Goal: Task Accomplishment & Management: Manage account settings

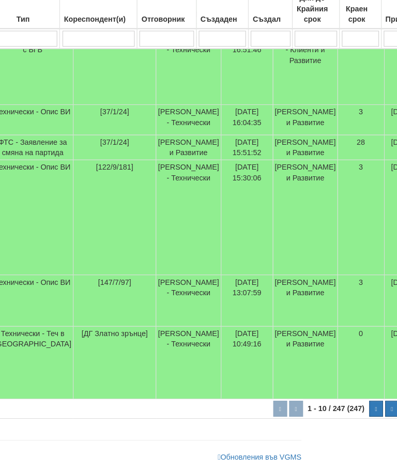
scroll to position [532, 95]
click at [361, 402] on button "button" at bounding box center [367, 410] width 13 height 16
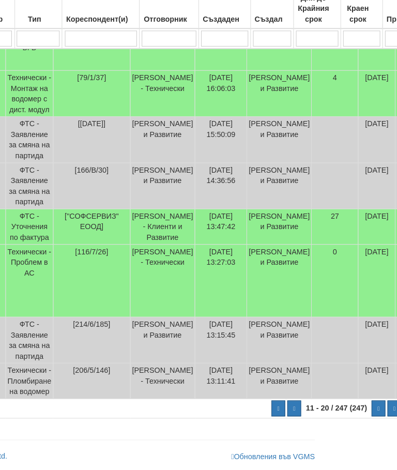
scroll to position [408, 76]
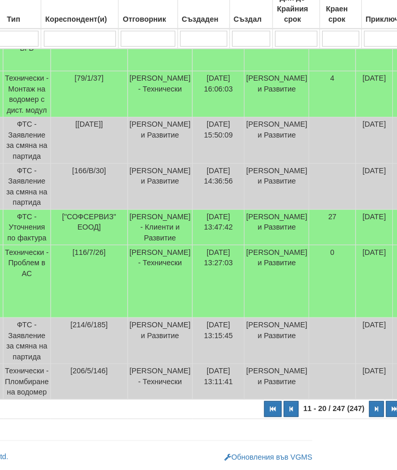
click at [369, 402] on button "button" at bounding box center [376, 410] width 14 height 16
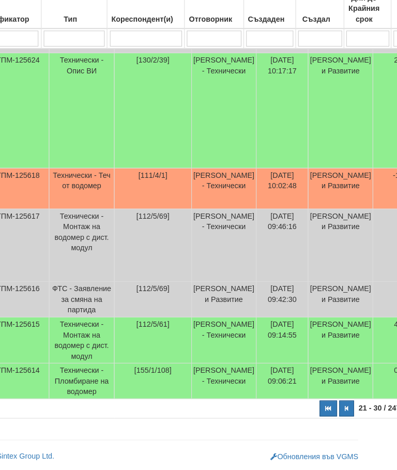
scroll to position [511, 33]
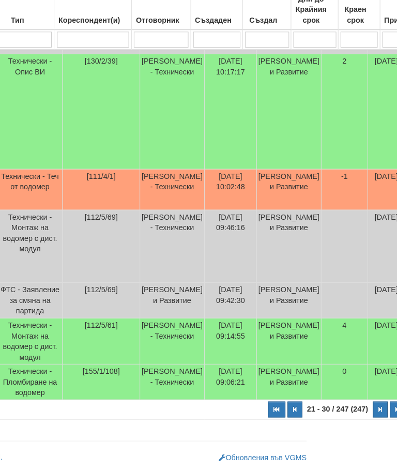
click at [374, 402] on button "button" at bounding box center [381, 410] width 14 height 16
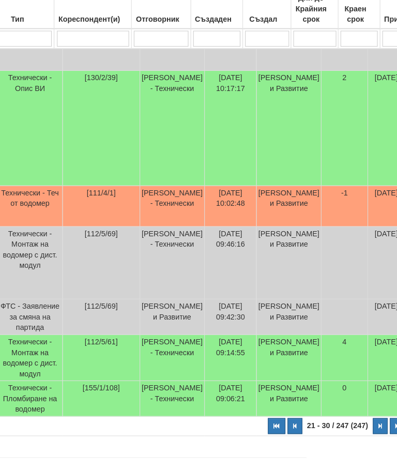
select select "4"
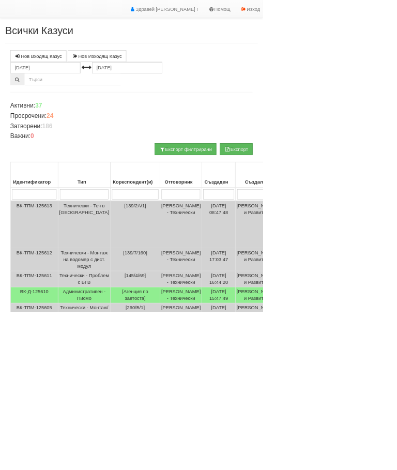
scroll to position [0, 0]
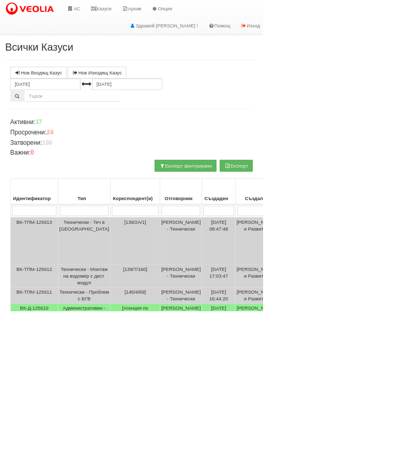
click at [397, 127] on html "АС Казуси Архив Опции Здравей Петър ! Помощ Изход Всички Казуси Нов Входящ Казус" at bounding box center [198, 408] width 397 height 817
click at [165, 12] on link "Казуси" at bounding box center [153, 13] width 48 height 26
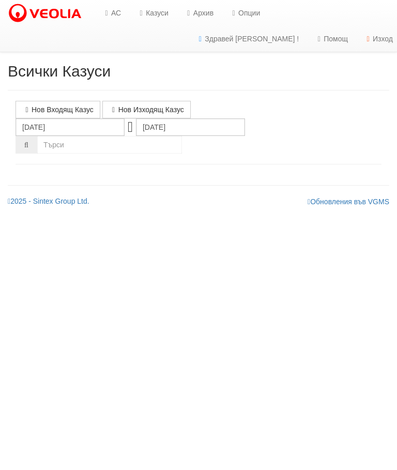
select select "10"
select select "1"
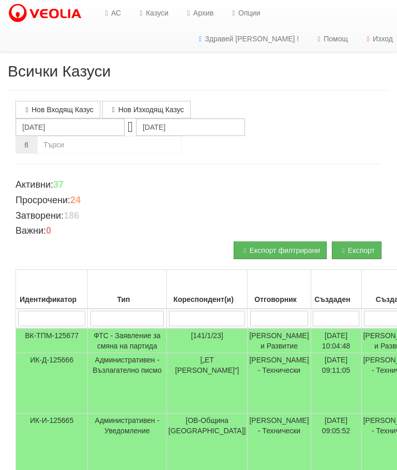
click at [125, 316] on input "search" at bounding box center [128, 319] width 74 height 16
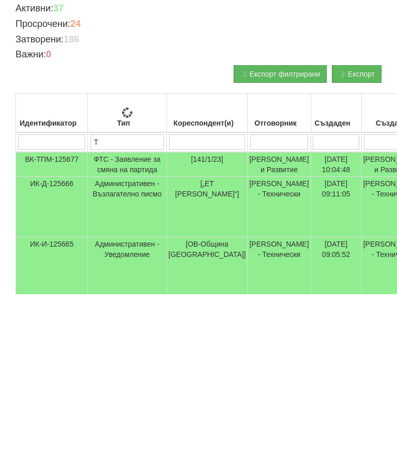
type input "Те"
type input "Т"
type input "Тех"
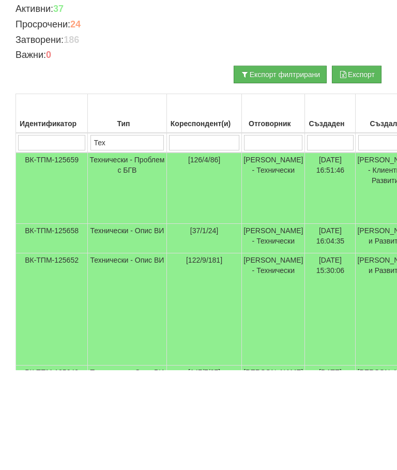
scroll to position [77, 0]
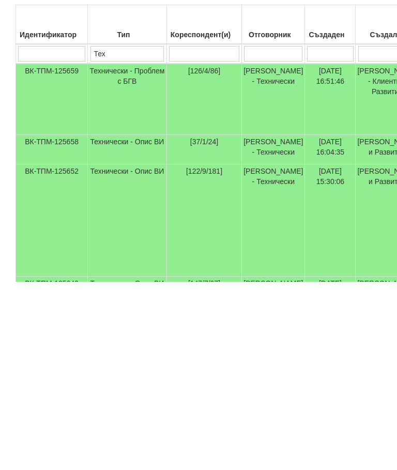
type input "Тех"
click at [115, 252] on td "Технически - Проблем с БГВ" at bounding box center [127, 287] width 79 height 71
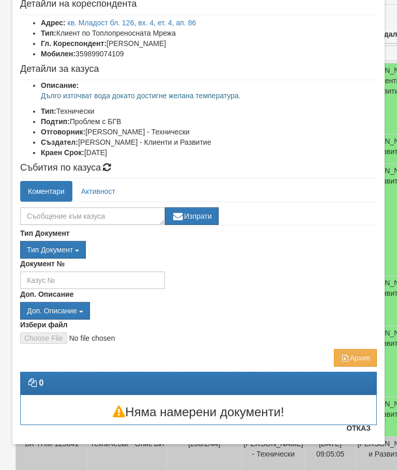
scroll to position [59, 0]
click at [362, 430] on button "Отказ" at bounding box center [358, 428] width 37 height 17
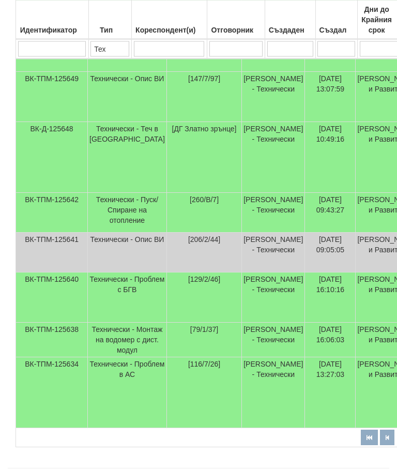
scroll to position [470, 0]
click at [112, 315] on td "Технически - Проблем с БГВ" at bounding box center [127, 298] width 79 height 50
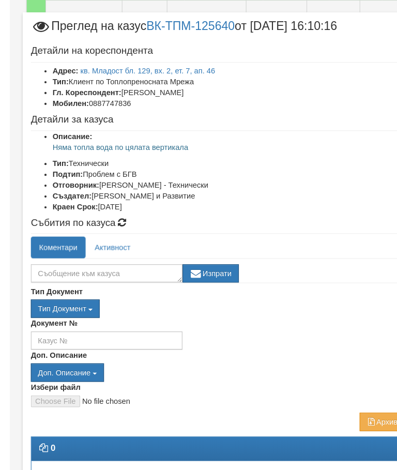
scroll to position [418, 0]
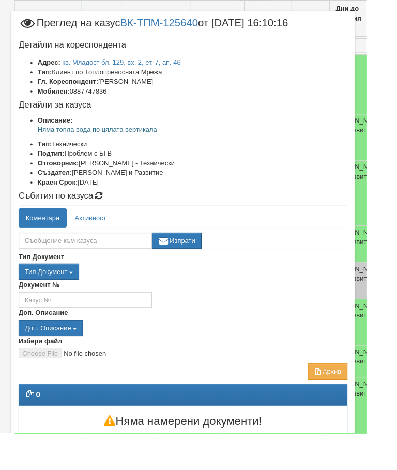
click at [252, 338] on div "Доп. Описание Доп. Описание вод оп псщ хвои псщ.reecl хвои.reecl ВК ИК ПДО ДОРК…" at bounding box center [198, 349] width 357 height 31
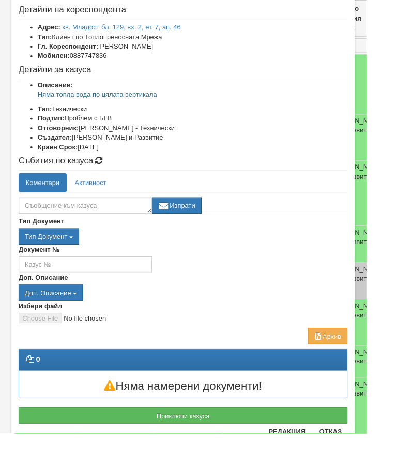
scroll to position [52, 0]
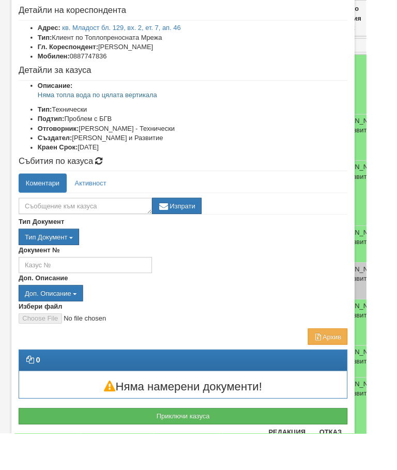
click at [377, 470] on button "Отказ" at bounding box center [358, 468] width 37 height 17
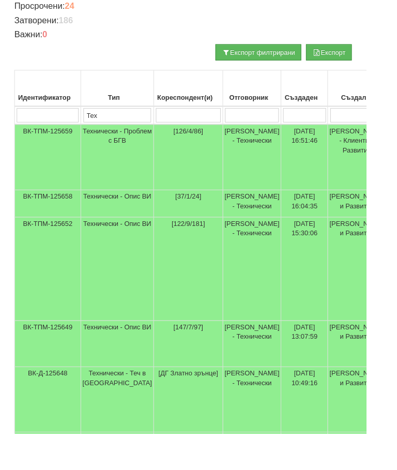
scroll to position [194, 0]
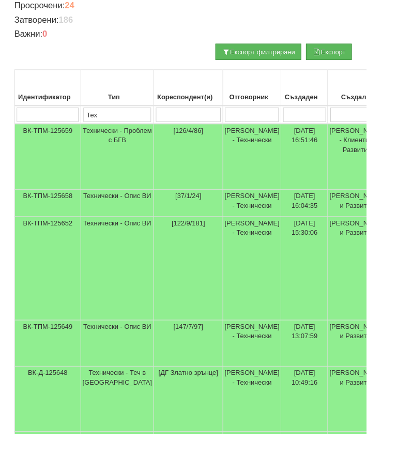
click at [113, 152] on td "Технически - Проблем с БГВ" at bounding box center [127, 170] width 79 height 71
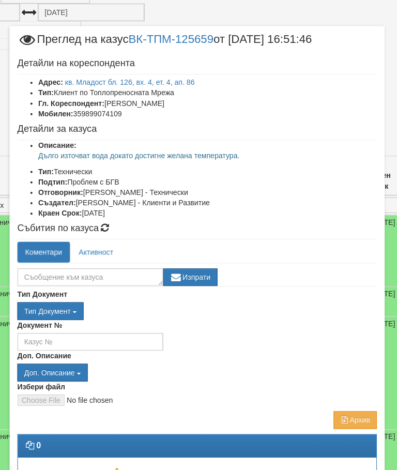
scroll to position [188, 99]
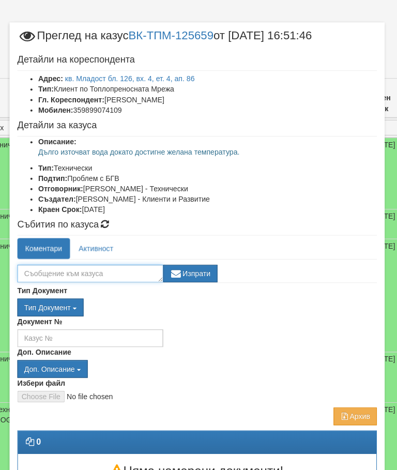
click at [121, 274] on textarea at bounding box center [92, 275] width 145 height 18
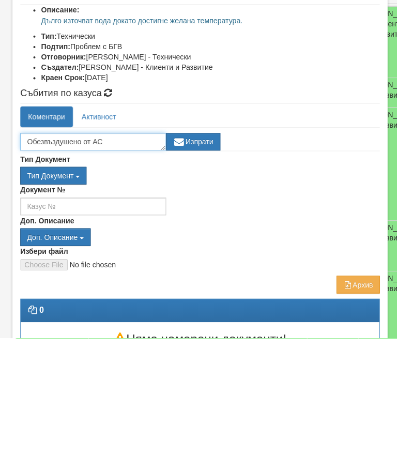
type textarea "Обезвъздушено от АС"
click at [189, 266] on button "Изпрати" at bounding box center [192, 275] width 54 height 18
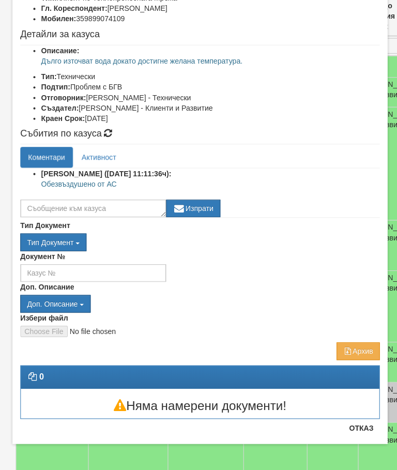
scroll to position [91, 0]
click at [356, 427] on button "Отказ" at bounding box center [358, 428] width 37 height 17
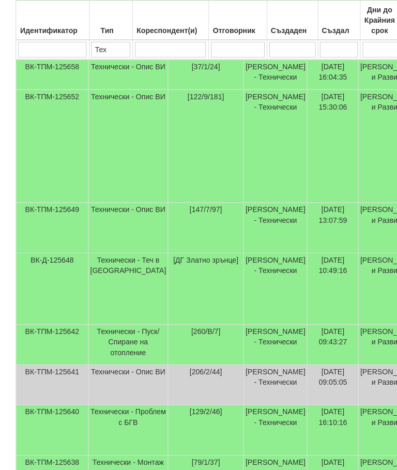
scroll to position [368, 0]
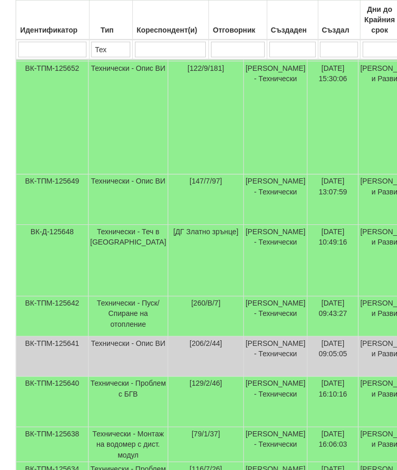
click at [110, 421] on td "Технически - Проблем с БГВ" at bounding box center [127, 399] width 79 height 50
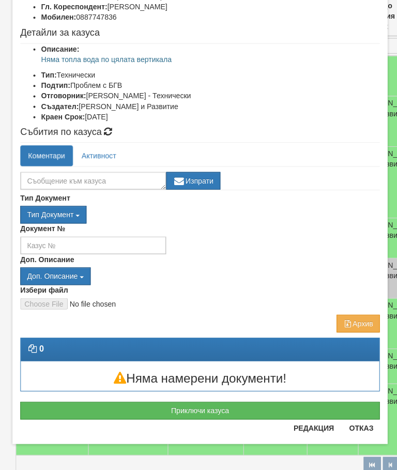
scroll to position [92, 0]
click at [210, 410] on button "Приключи казуса" at bounding box center [198, 411] width 357 height 18
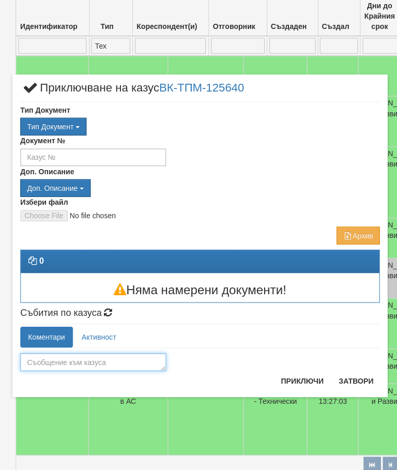
click at [100, 360] on textarea at bounding box center [92, 363] width 145 height 18
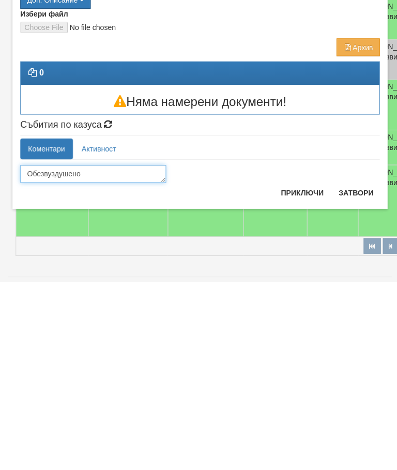
type textarea "Обезвуздушено"
click at [295, 374] on button "Приключи" at bounding box center [300, 382] width 55 height 17
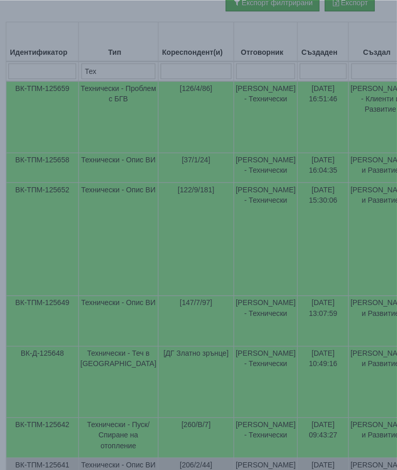
scroll to position [248, 7]
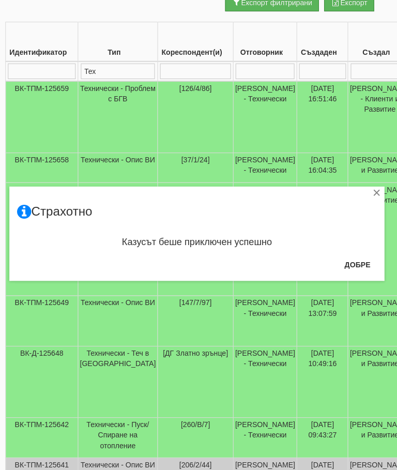
click at [347, 262] on button "Добре" at bounding box center [358, 263] width 38 height 17
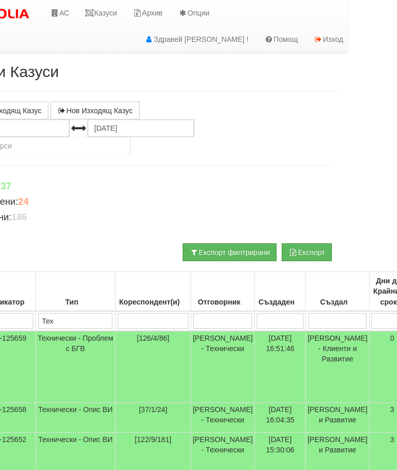
scroll to position [0, 50]
click at [104, 11] on link "Казуси" at bounding box center [103, 13] width 48 height 26
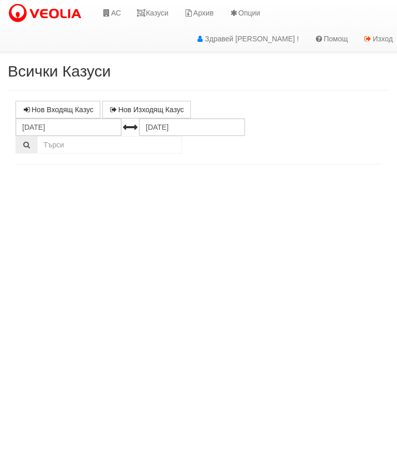
select select "10"
select select "1"
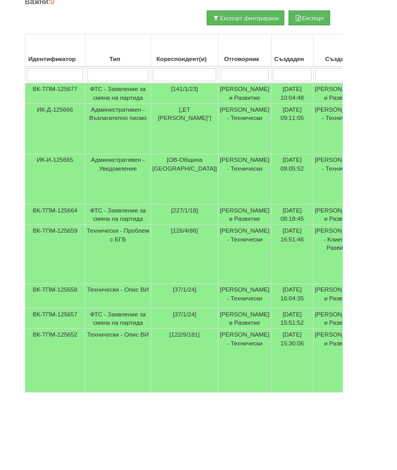
scroll to position [229, 0]
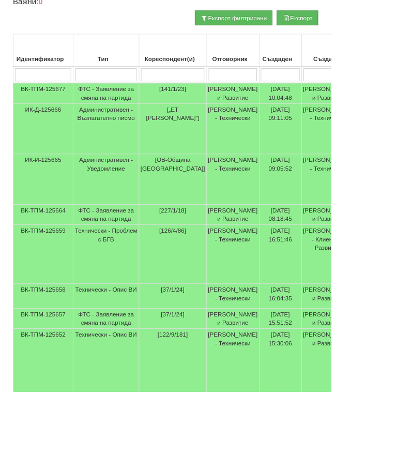
click at [117, 370] on td "Технически - Опис ВИ" at bounding box center [127, 355] width 79 height 29
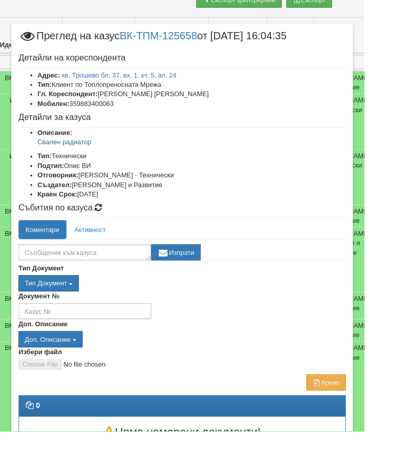
scroll to position [251, 20]
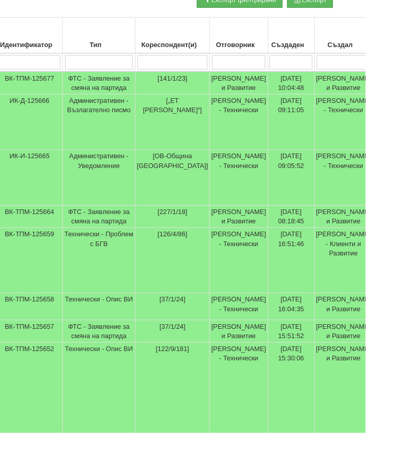
click at [105, 468] on td "Технически - Опис ВИ" at bounding box center [107, 428] width 79 height 112
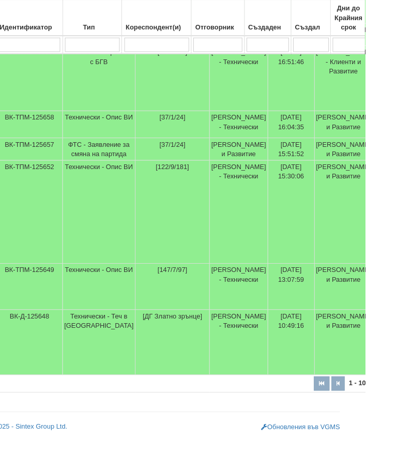
scroll to position [449, 20]
click at [92, 337] on td "Технически - Опис ВИ" at bounding box center [107, 312] width 79 height 50
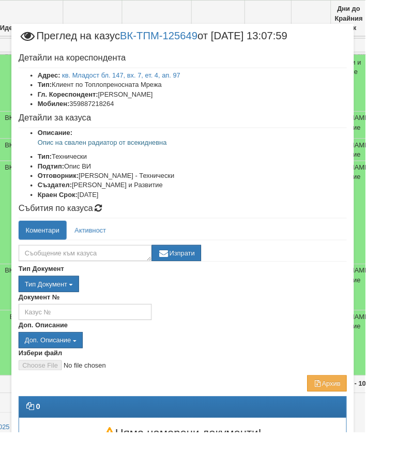
scroll to position [0, 0]
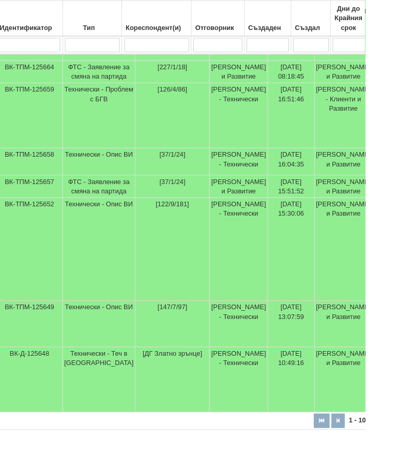
scroll to position [409, 20]
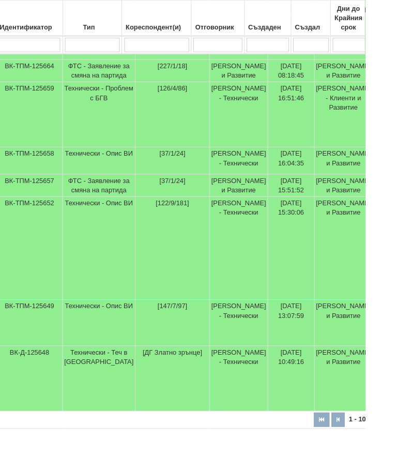
click at [105, 190] on td "Технически - Опис ВИ" at bounding box center [107, 174] width 79 height 29
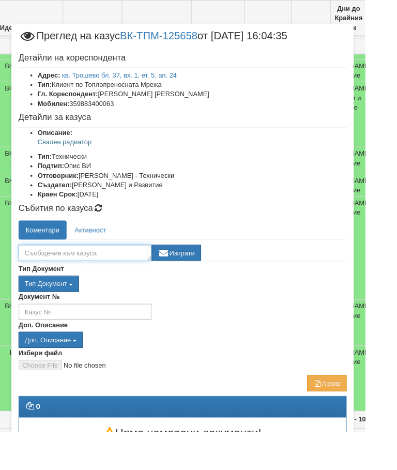
click at [123, 274] on textarea at bounding box center [92, 275] width 145 height 18
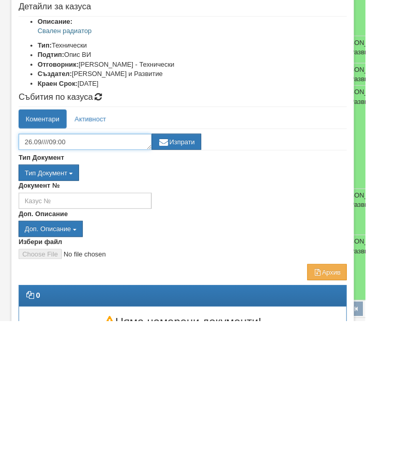
type textarea "26.09////09:00"
click at [219, 266] on button "Изпрати" at bounding box center [192, 275] width 54 height 18
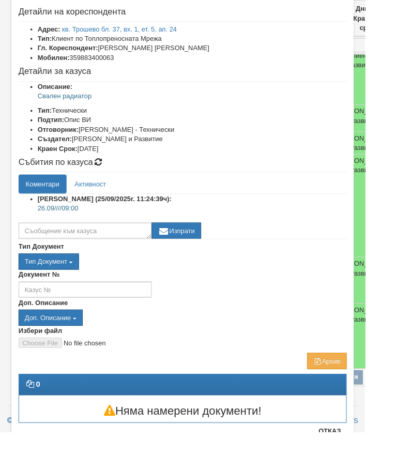
scroll to position [50, 0]
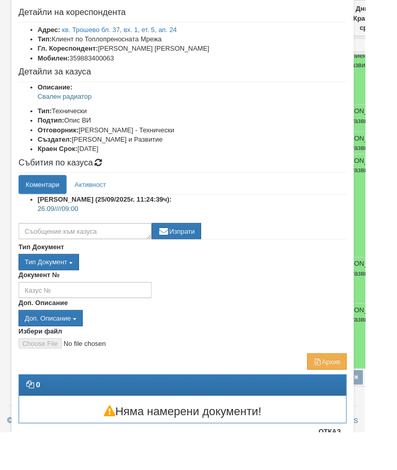
click at [372, 468] on button "Отказ" at bounding box center [358, 469] width 37 height 17
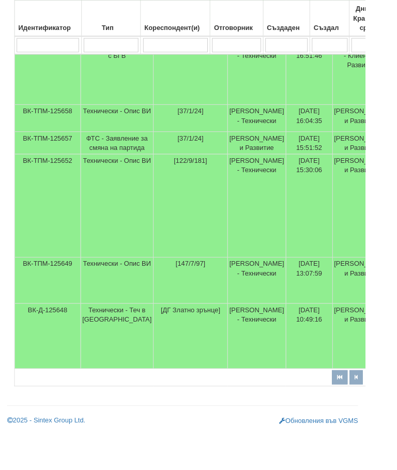
click at [122, 330] on td "Технически - Опис ВИ" at bounding box center [127, 305] width 79 height 50
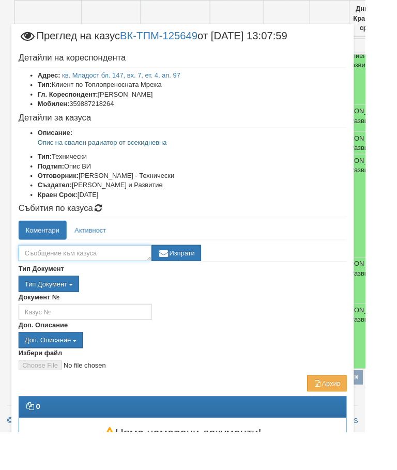
click at [91, 277] on textarea at bounding box center [92, 275] width 145 height 18
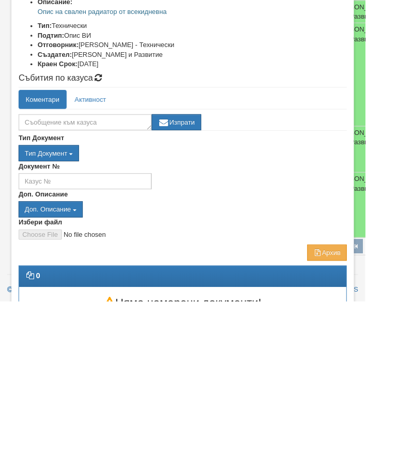
click at [323, 318] on div "Документ №" at bounding box center [198, 333] width 372 height 31
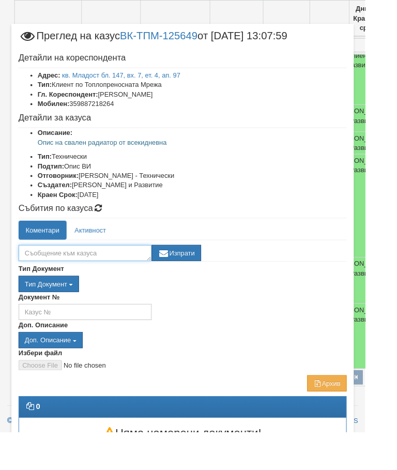
click at [96, 270] on textarea at bounding box center [92, 275] width 145 height 18
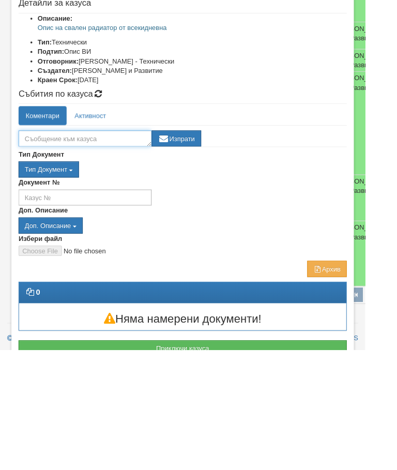
scroll to position [36, 0]
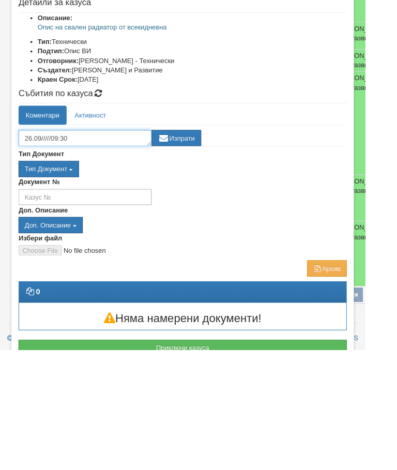
type textarea "26.09/////09:30"
click at [212, 231] on button "Изпрати" at bounding box center [192, 240] width 54 height 18
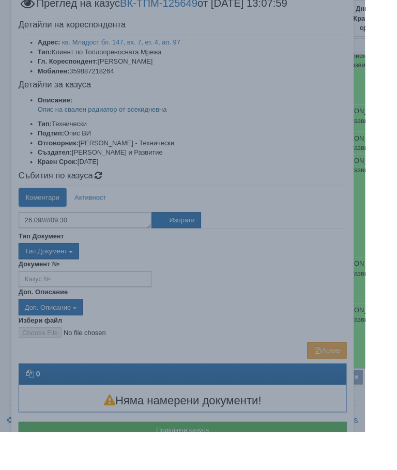
scroll to position [26, 0]
